Goal: Information Seeking & Learning: Understand process/instructions

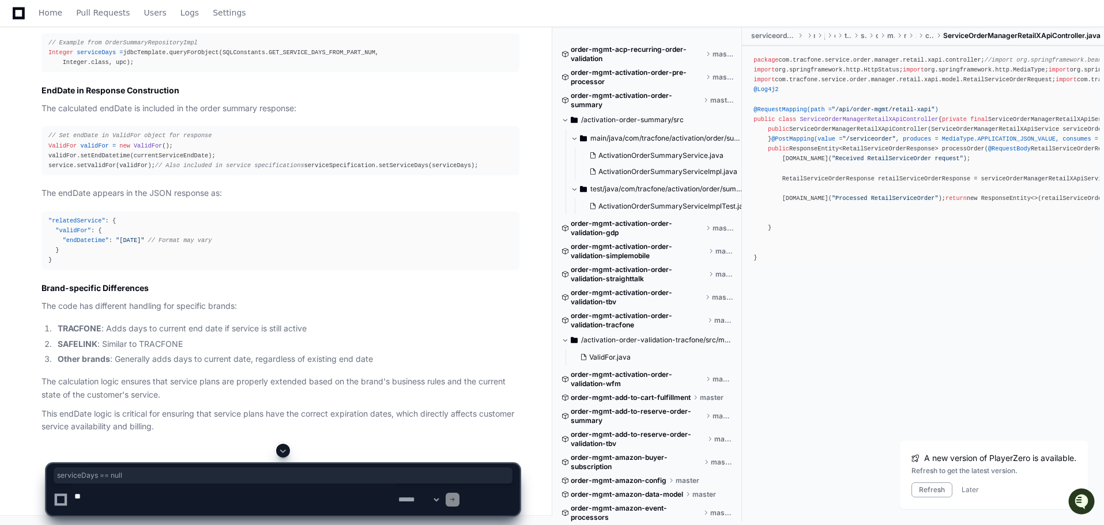
scroll to position [21261, 0]
drag, startPoint x: 57, startPoint y: 216, endPoint x: 138, endPoint y: 217, distance: 80.8
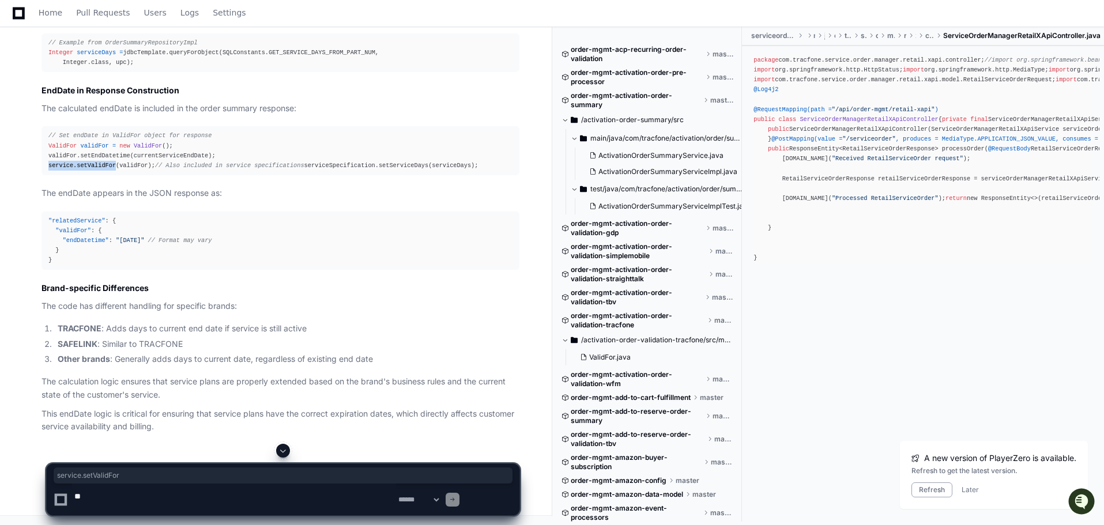
click at [138, 175] on pre "// Set endDate in ValidFor object for response ValidFor validFor = new ValidFor…" at bounding box center [281, 150] width 478 height 49
copy div "service.setValidFor"
drag, startPoint x: 51, startPoint y: 377, endPoint x: 288, endPoint y: 378, distance: 237.6
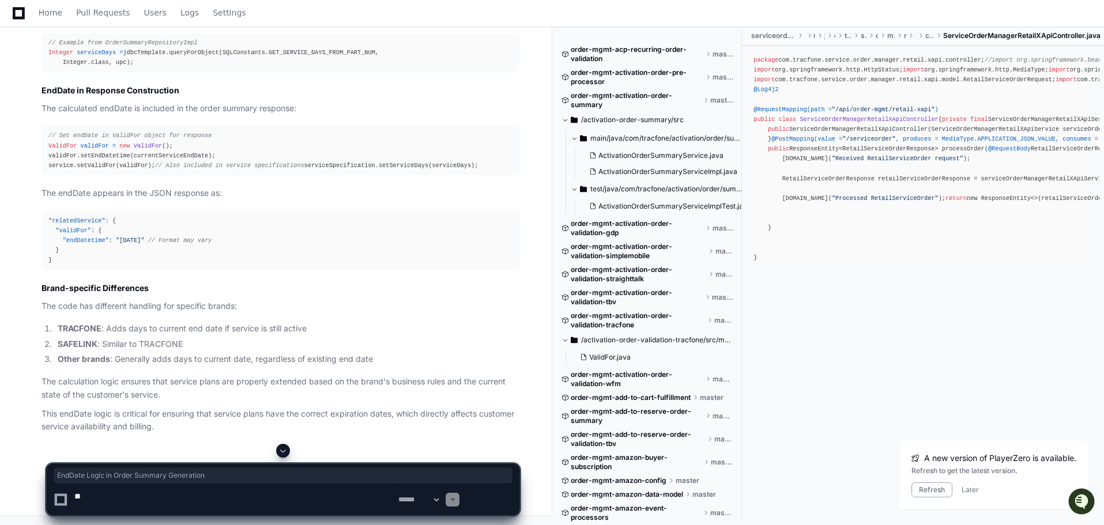
copy h2 "EndDate Logic in Order Summary Generation"
drag, startPoint x: 61, startPoint y: 131, endPoint x: 343, endPoint y: 131, distance: 282.6
copy span "// First retrieve serviceDays from the request, product, or database"
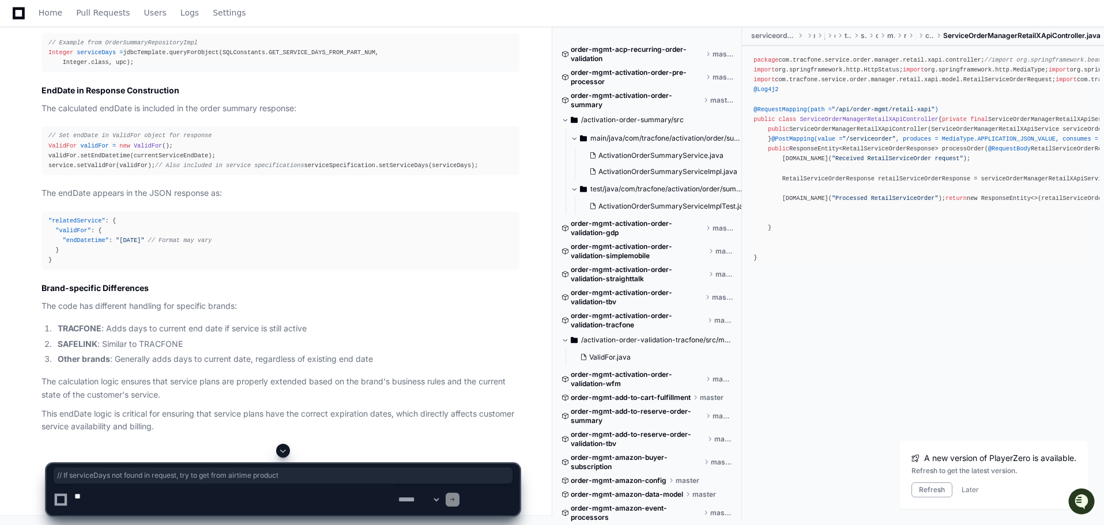
drag, startPoint x: 60, startPoint y: 218, endPoint x: 358, endPoint y: 217, distance: 297.6
copy span "// If serviceDays not found in request, try to get from airtime product"
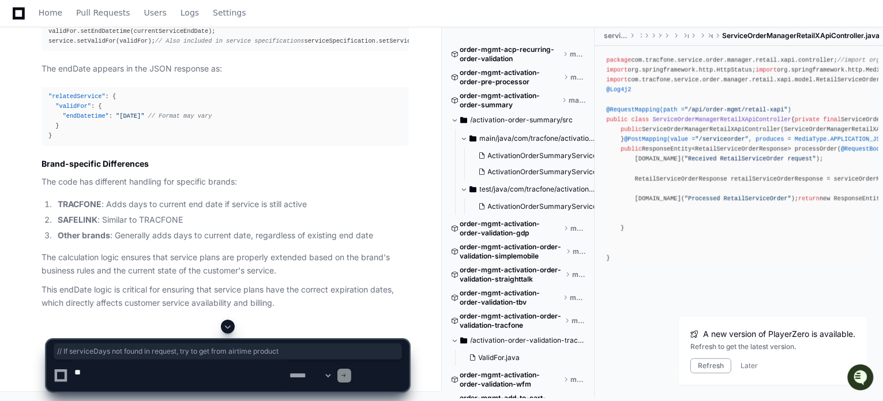
scroll to position [21721, 0]
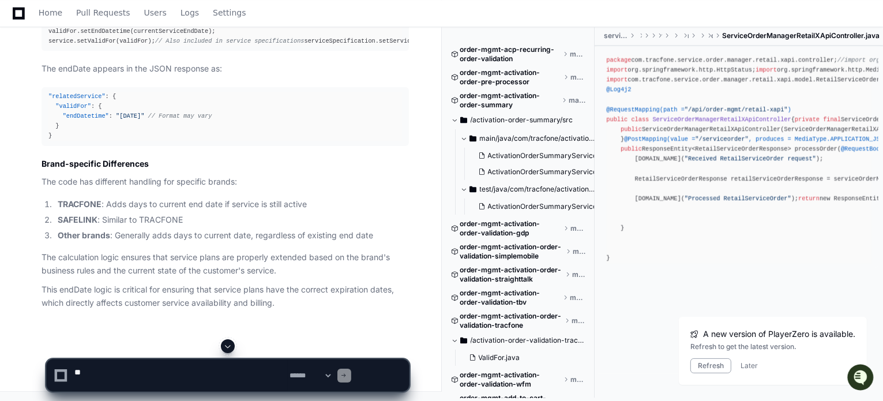
scroll to position [22010, 0]
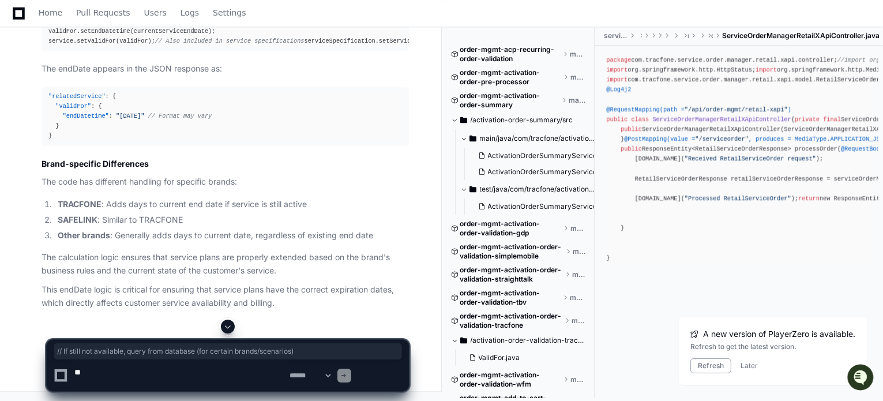
drag, startPoint x: 54, startPoint y: 218, endPoint x: 392, endPoint y: 217, distance: 337.9
copy span "// If still not available, query from database (for certain brands/scenarios)"
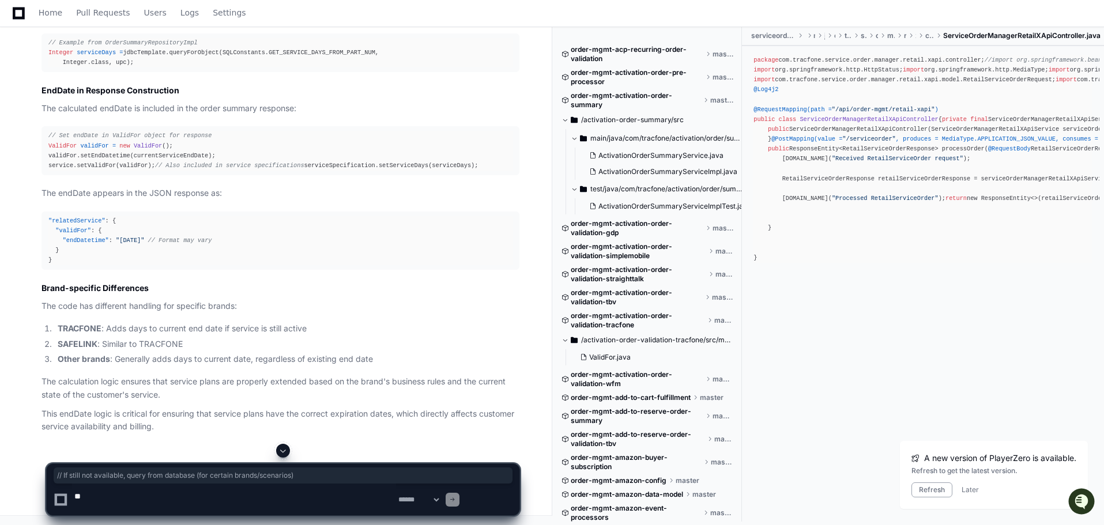
scroll to position [21727, 0]
click at [144, 499] on textarea at bounding box center [234, 500] width 324 height 32
paste textarea "**********"
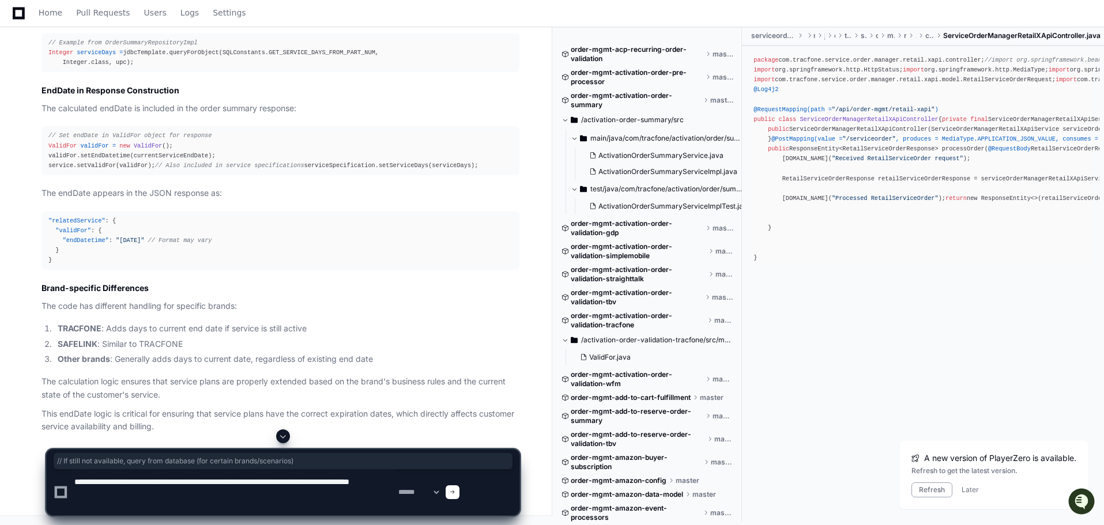
type textarea "**********"
click at [456, 490] on span at bounding box center [453, 493] width 6 height 6
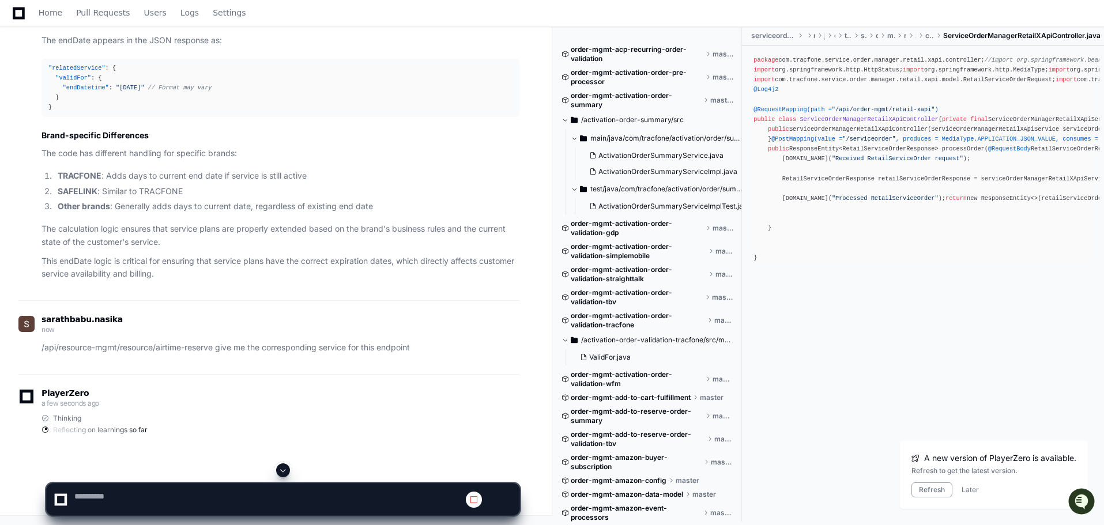
scroll to position [22330, 0]
